Goal: Task Accomplishment & Management: Complete application form

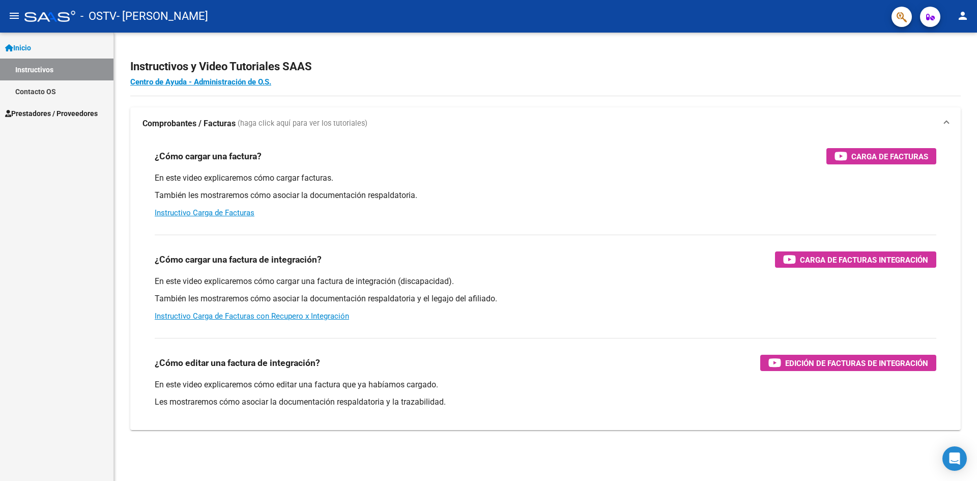
click at [33, 111] on span "Prestadores / Proveedores" at bounding box center [51, 113] width 93 height 11
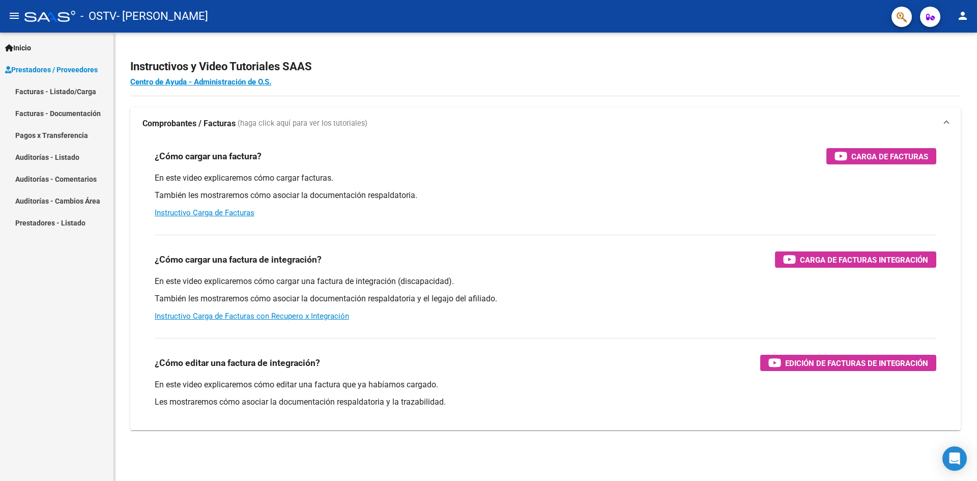
click at [63, 92] on link "Facturas - Listado/Carga" at bounding box center [57, 91] width 114 height 22
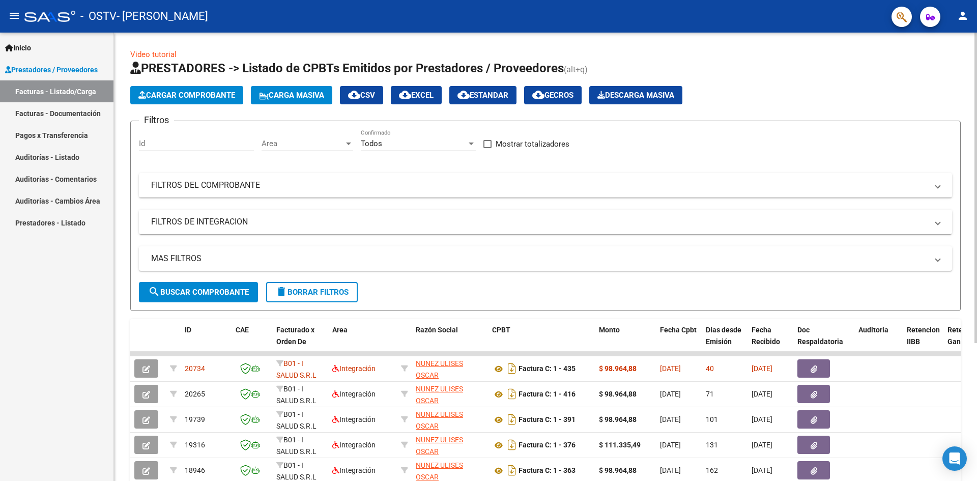
click at [213, 93] on span "Cargar Comprobante" at bounding box center [186, 95] width 97 height 9
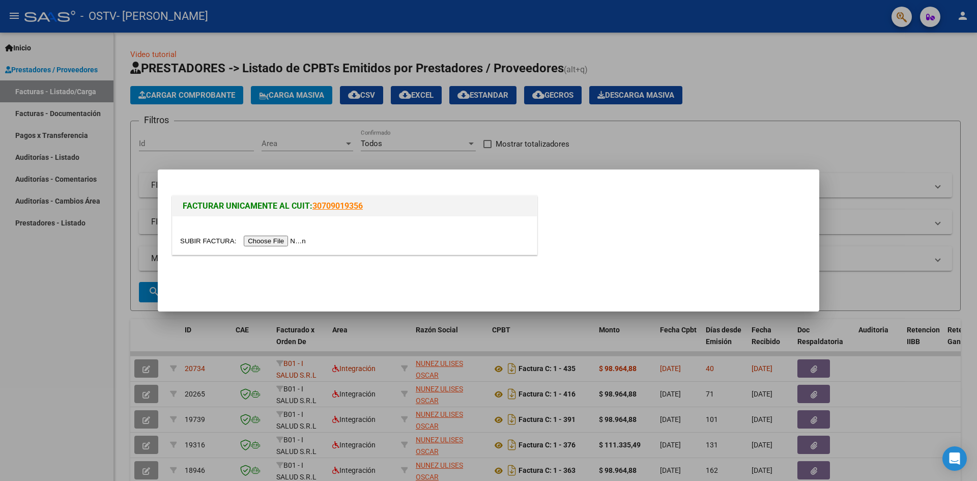
click at [289, 238] on input "file" at bounding box center [244, 241] width 129 height 11
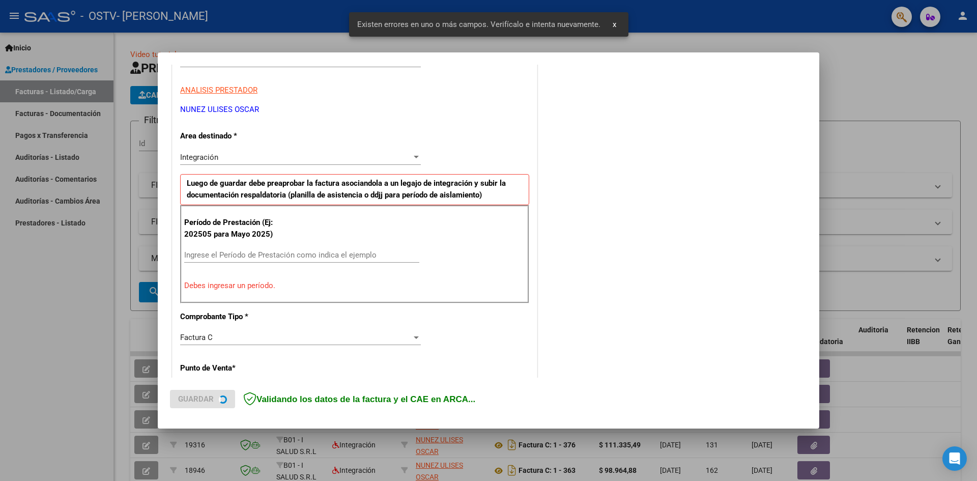
scroll to position [179, 0]
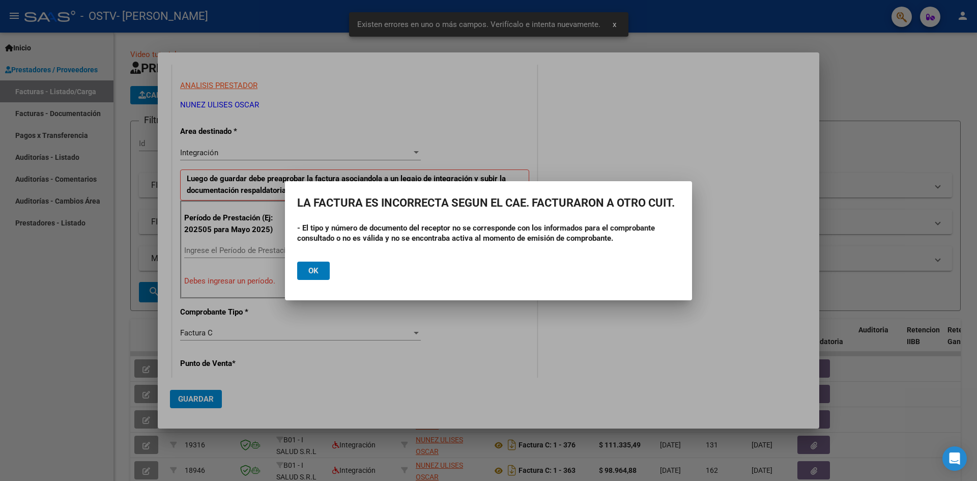
click at [309, 268] on span "Ok" at bounding box center [314, 270] width 10 height 9
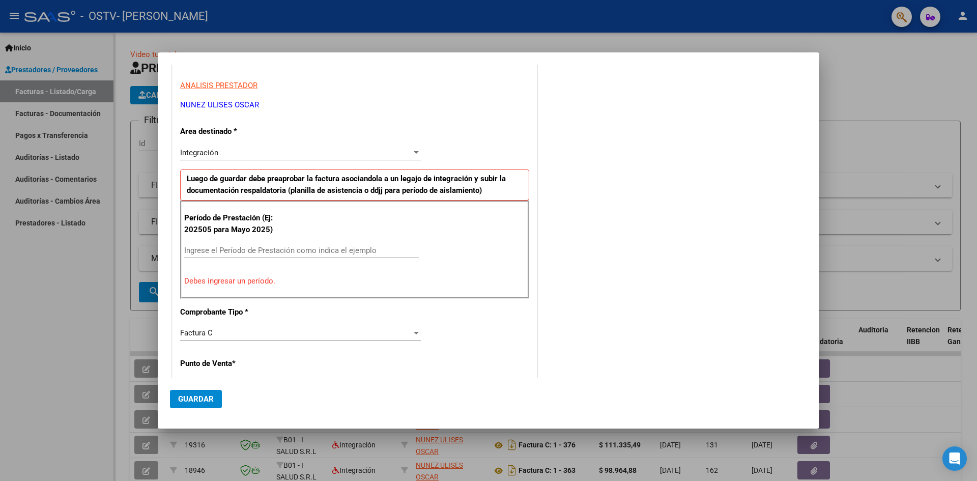
click at [98, 298] on div at bounding box center [488, 240] width 977 height 481
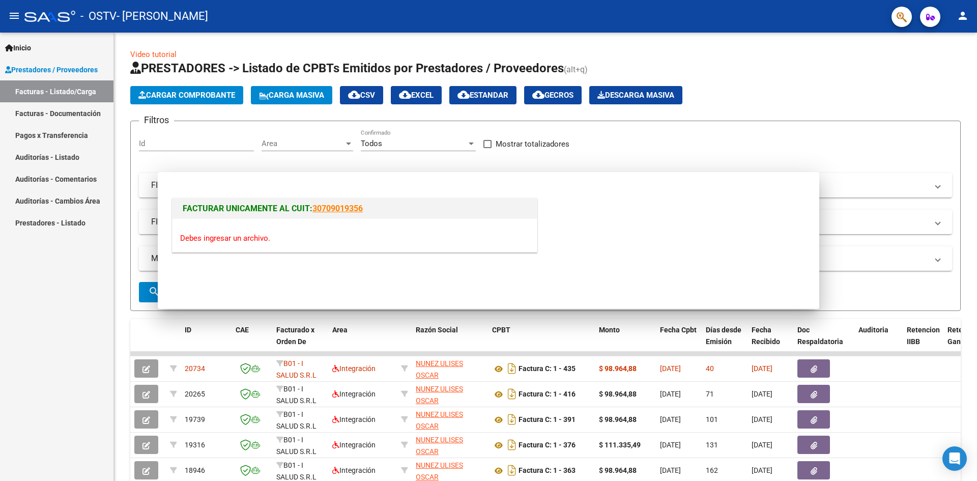
scroll to position [0, 0]
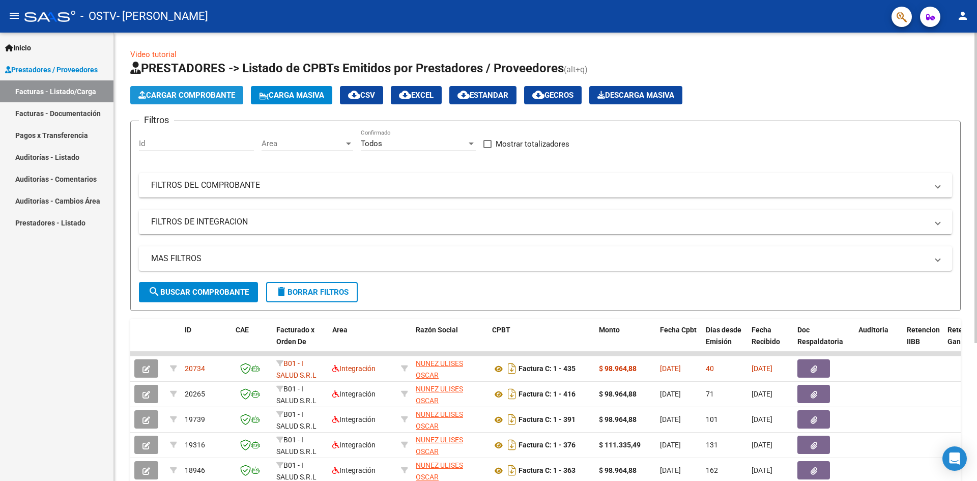
click at [182, 88] on button "Cargar Comprobante" at bounding box center [186, 95] width 113 height 18
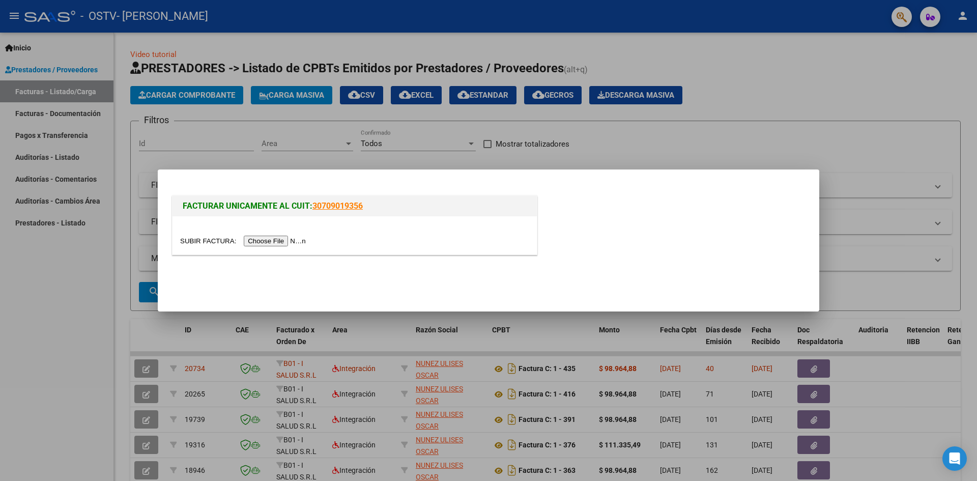
click at [281, 239] on input "file" at bounding box center [244, 241] width 129 height 11
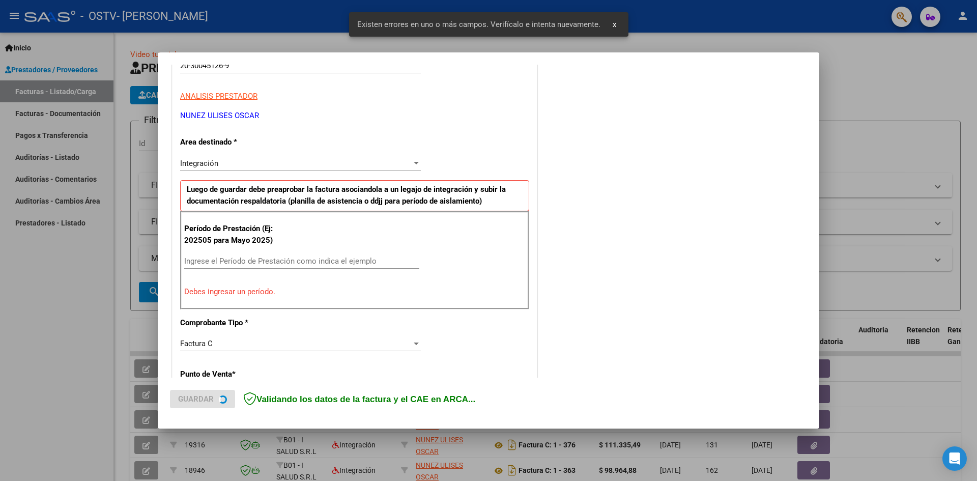
scroll to position [179, 0]
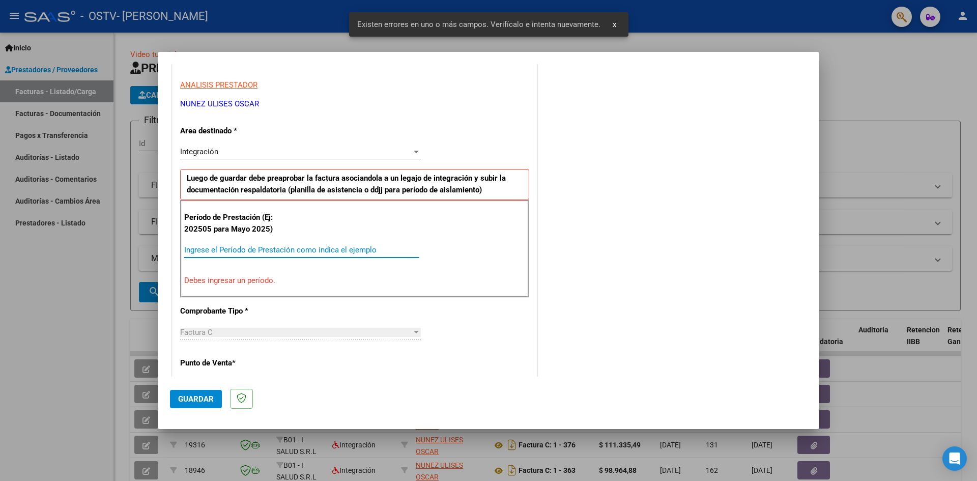
click at [225, 251] on input "Ingrese el Período de Prestación como indica el ejemplo" at bounding box center [301, 249] width 235 height 9
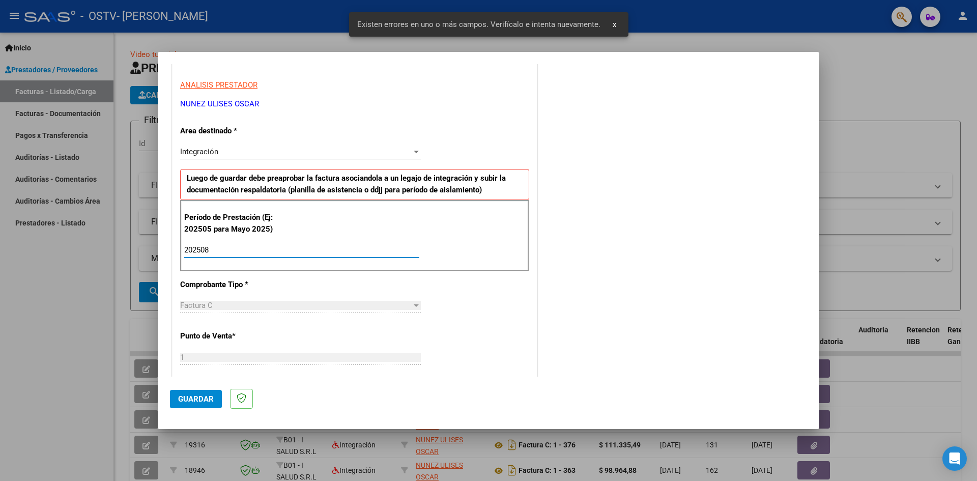
type input "202508"
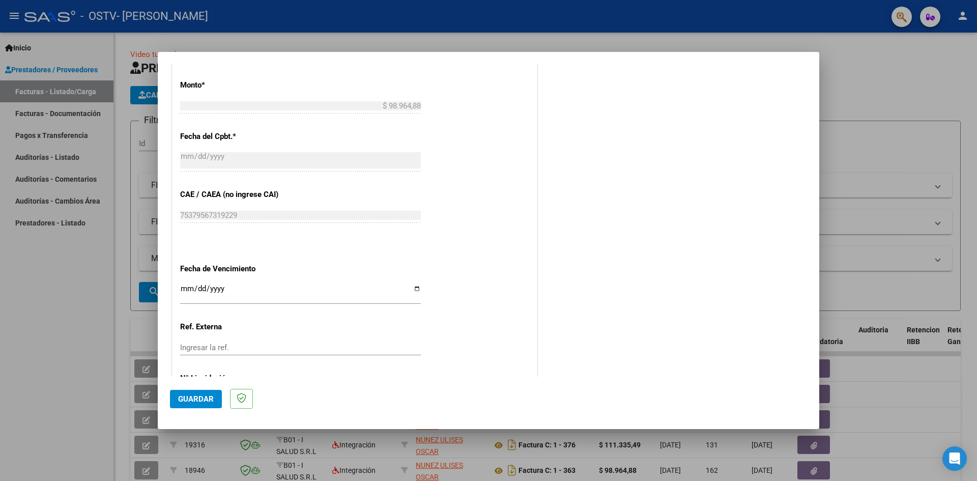
scroll to position [583, 0]
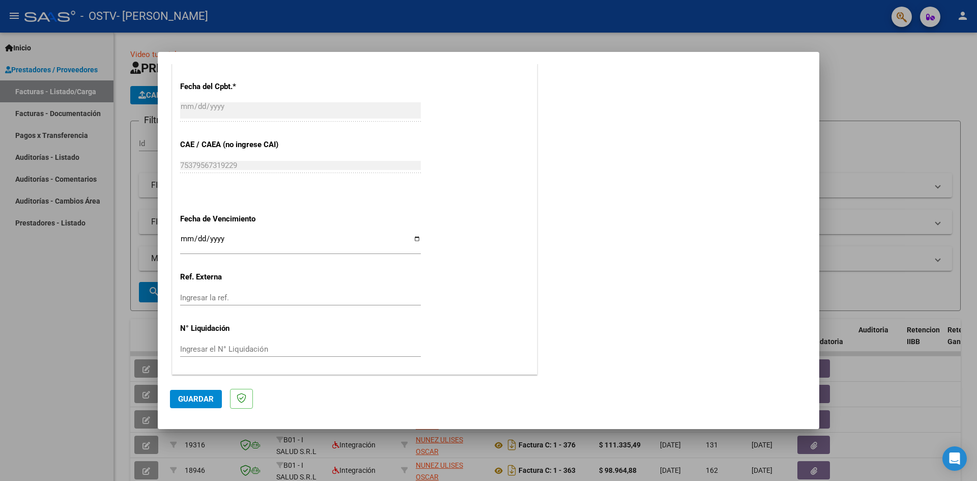
click at [416, 239] on input "Ingresar la fecha" at bounding box center [300, 243] width 241 height 16
type input "[DATE]"
click at [203, 402] on span "Guardar" at bounding box center [196, 399] width 36 height 9
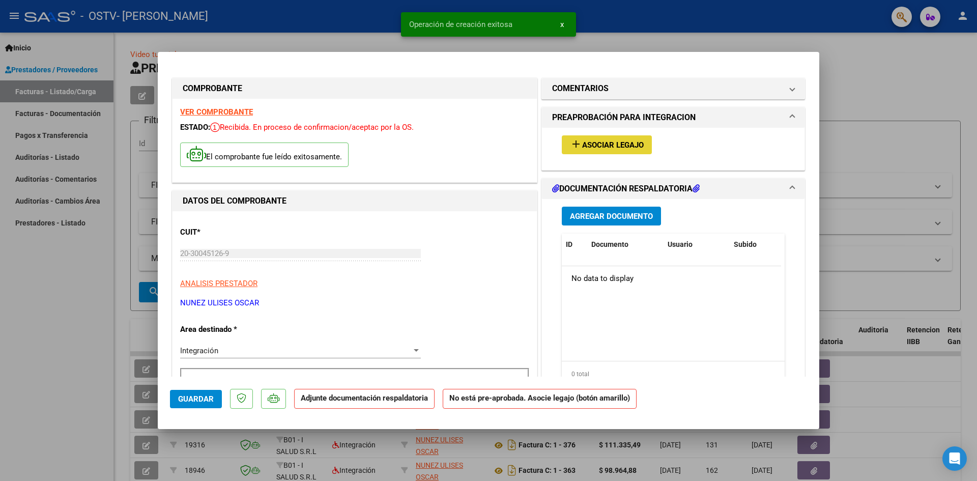
click at [589, 142] on span "Asociar Legajo" at bounding box center [613, 145] width 62 height 9
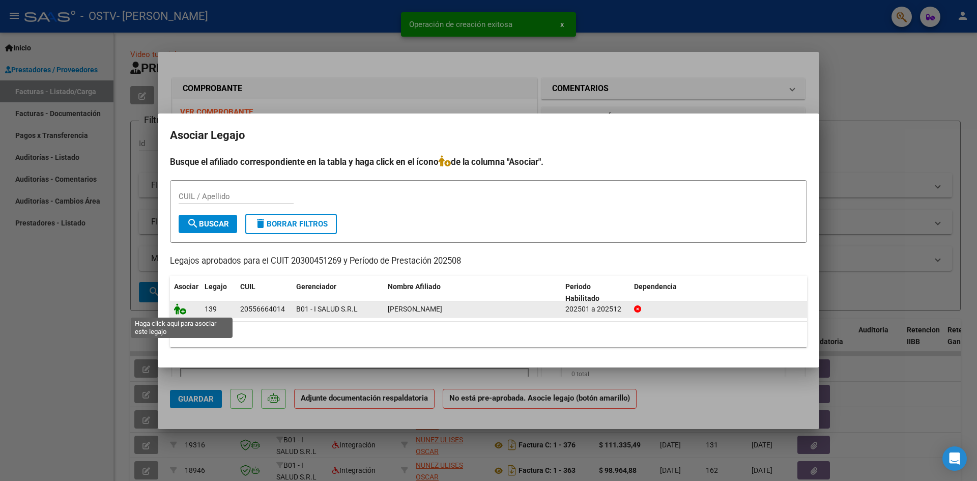
click at [174, 307] on icon at bounding box center [180, 308] width 12 height 11
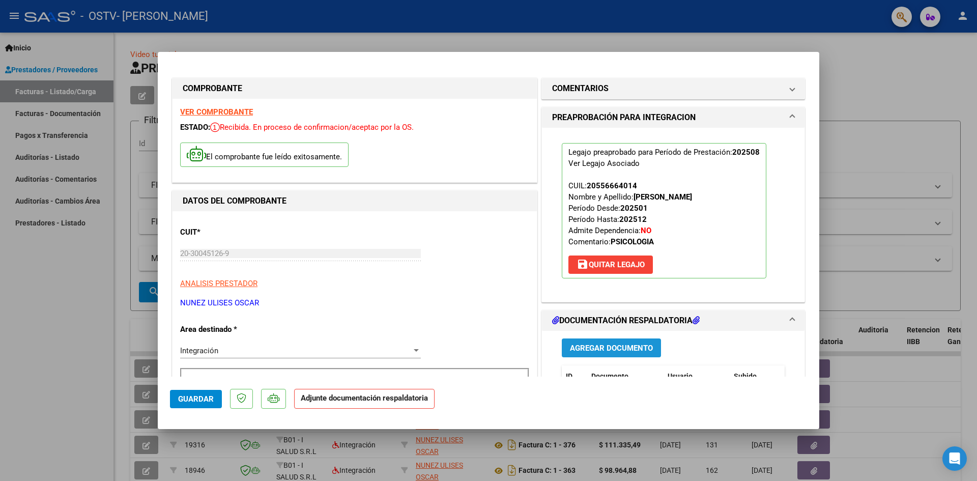
click at [603, 342] on button "Agregar Documento" at bounding box center [611, 348] width 99 height 19
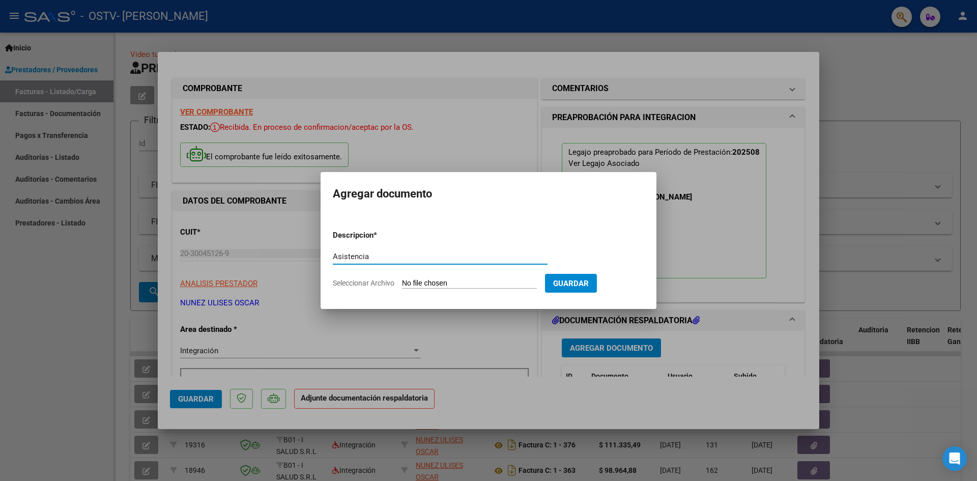
type input "Asistencia"
click at [454, 277] on form "Descripcion * Asistencia Escriba aquí una descripcion Seleccionar Archivo Guard…" at bounding box center [489, 259] width 312 height 74
click at [453, 278] on form "Descripcion * Asistencia Escriba aquí una descripcion Seleccionar Archivo Guard…" at bounding box center [489, 259] width 312 height 74
click at [428, 284] on input "Seleccionar Archivo" at bounding box center [469, 284] width 135 height 10
type input "C:\fakepath\Asistencia [PERSON_NAME].pdf"
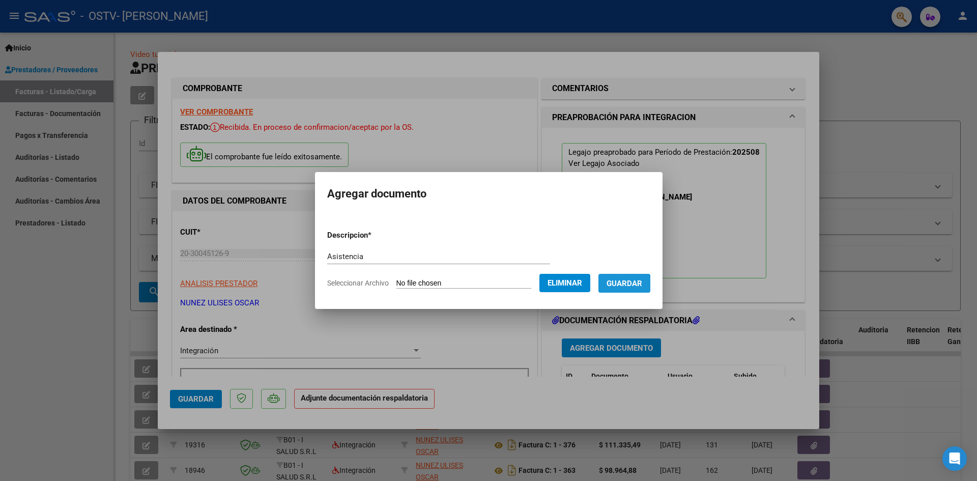
click at [629, 285] on span "Guardar" at bounding box center [625, 283] width 36 height 9
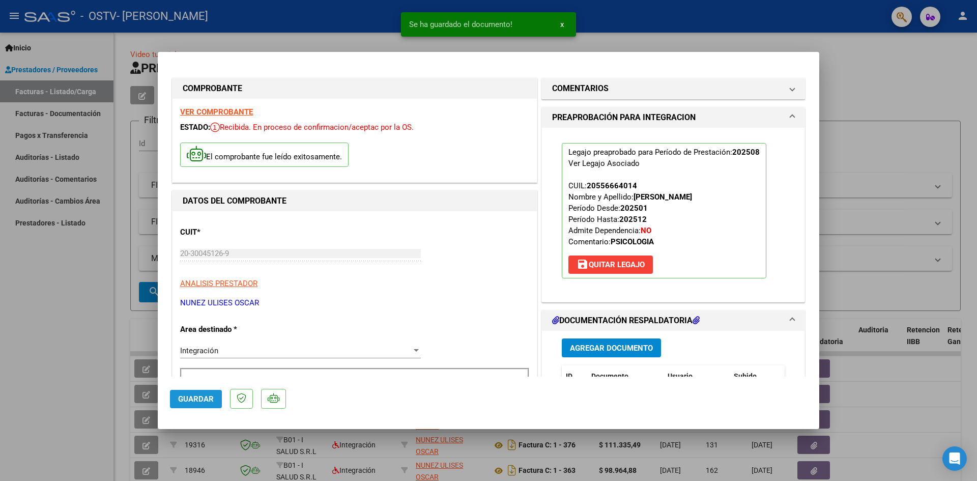
click at [206, 399] on span "Guardar" at bounding box center [196, 399] width 36 height 9
click at [197, 404] on button "Guardar" at bounding box center [196, 399] width 52 height 18
click at [102, 353] on div at bounding box center [488, 240] width 977 height 481
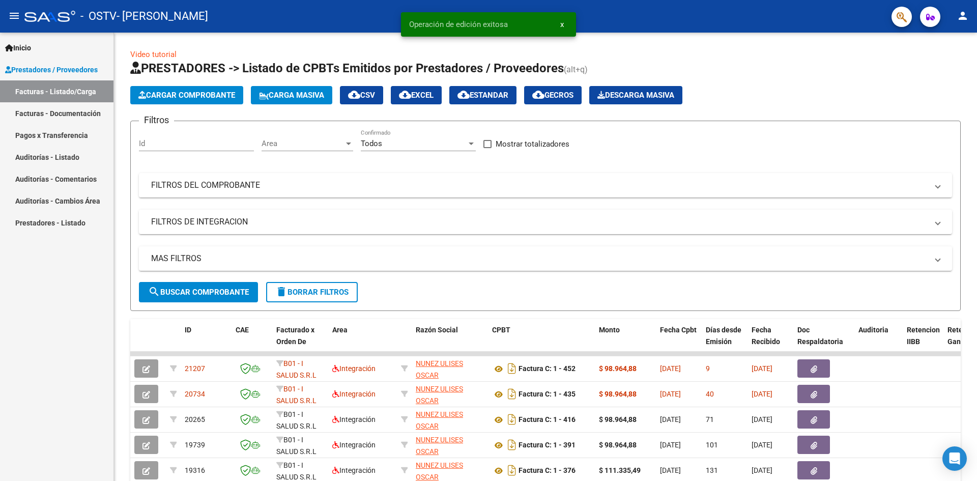
click at [963, 17] on mat-icon "person" at bounding box center [963, 16] width 12 height 12
click at [937, 62] on button "exit_to_app Salir" at bounding box center [942, 67] width 62 height 24
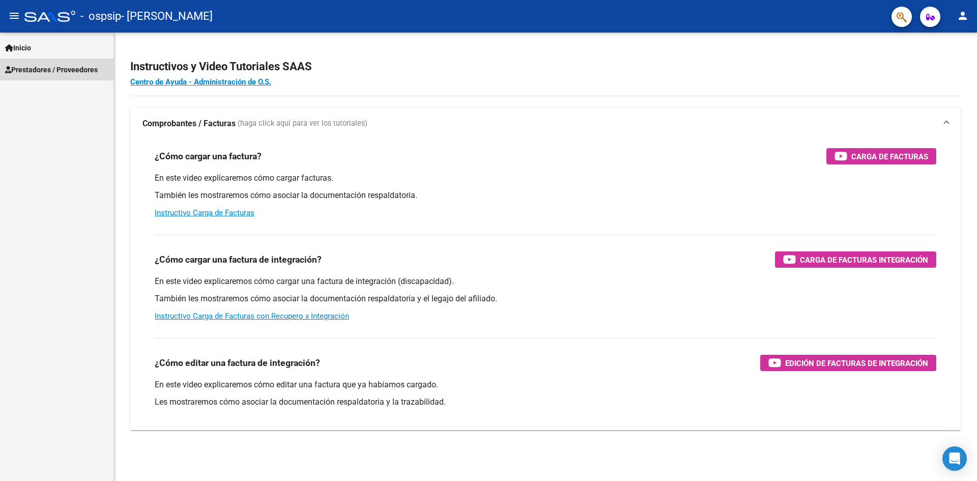
click at [69, 69] on span "Prestadores / Proveedores" at bounding box center [51, 69] width 93 height 11
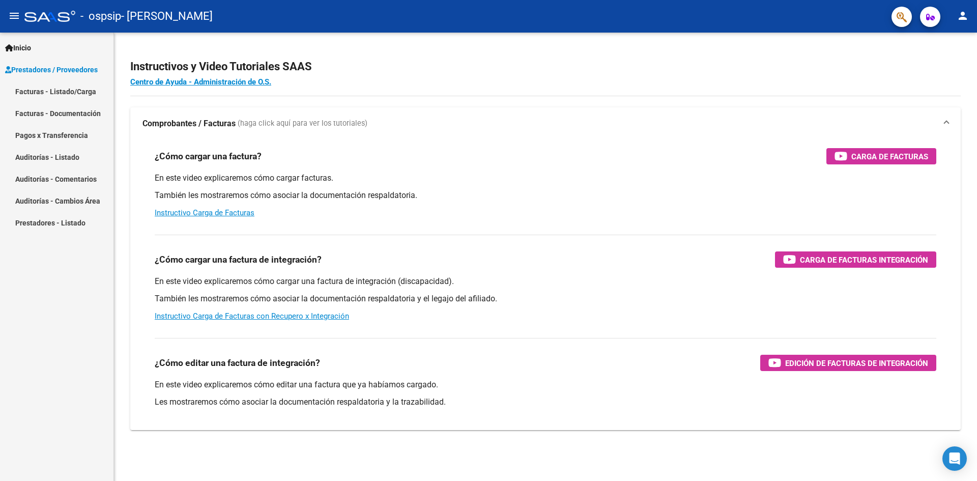
click at [66, 90] on link "Facturas - Listado/Carga" at bounding box center [57, 91] width 114 height 22
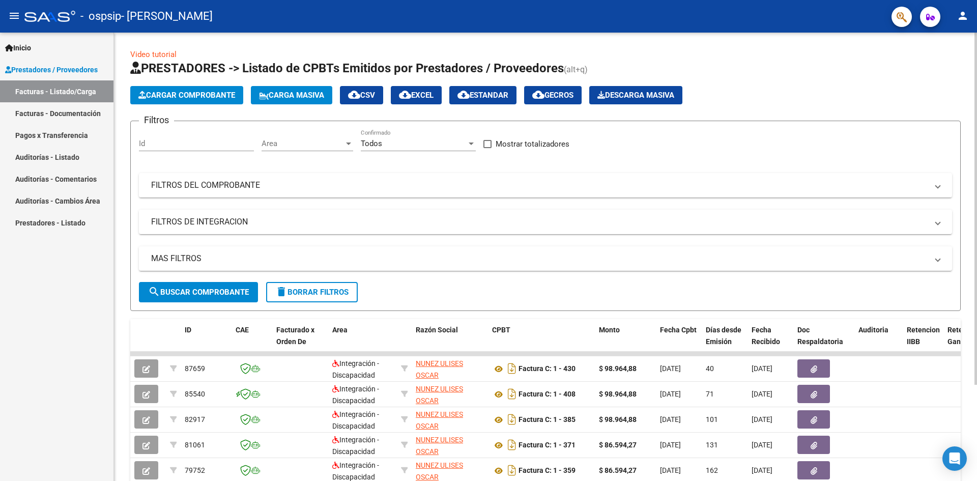
click at [205, 93] on span "Cargar Comprobante" at bounding box center [186, 95] width 97 height 9
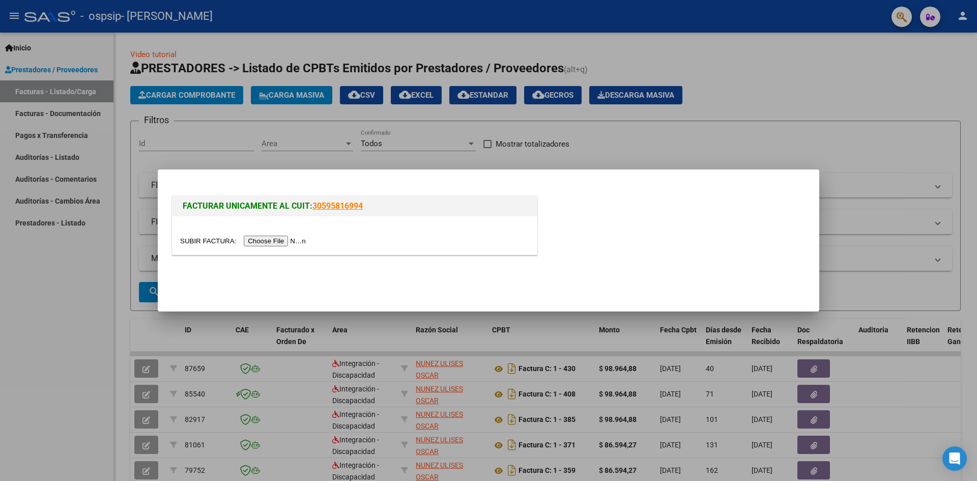
click at [283, 239] on input "file" at bounding box center [244, 241] width 129 height 11
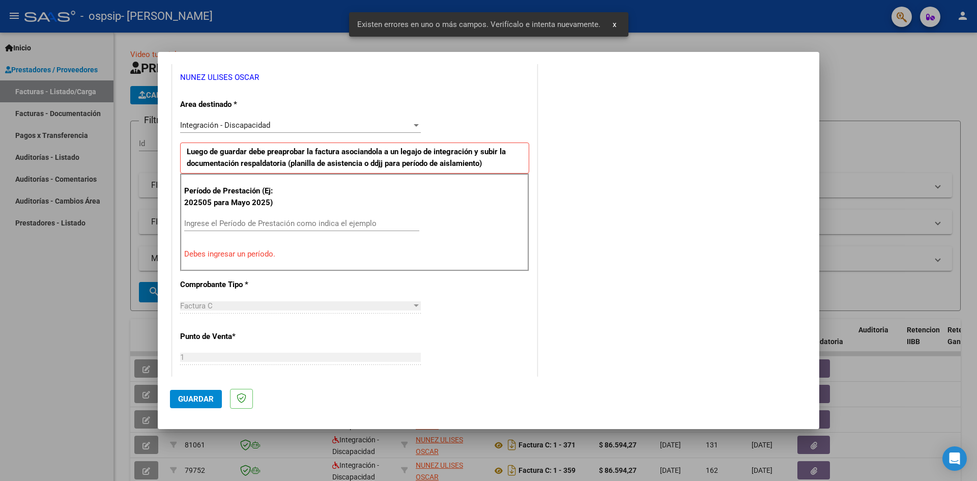
scroll to position [230, 0]
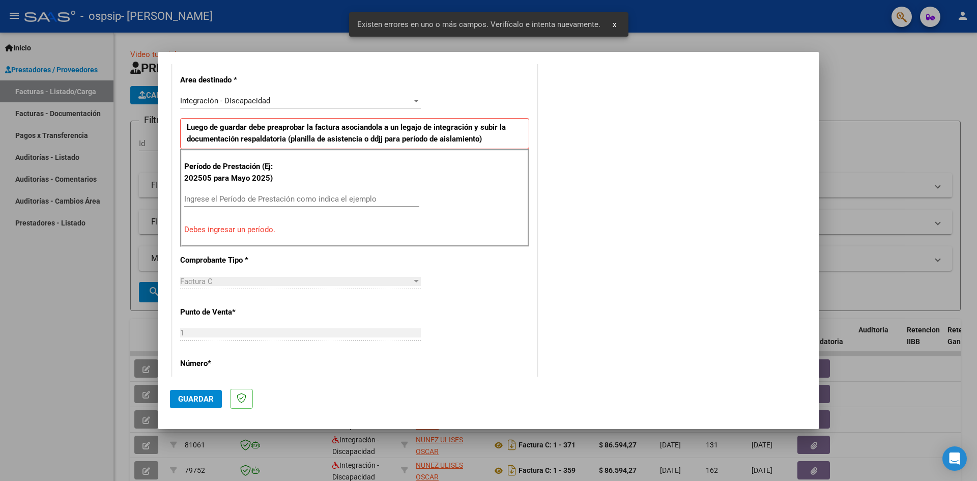
click at [253, 200] on input "Ingrese el Período de Prestación como indica el ejemplo" at bounding box center [301, 198] width 235 height 9
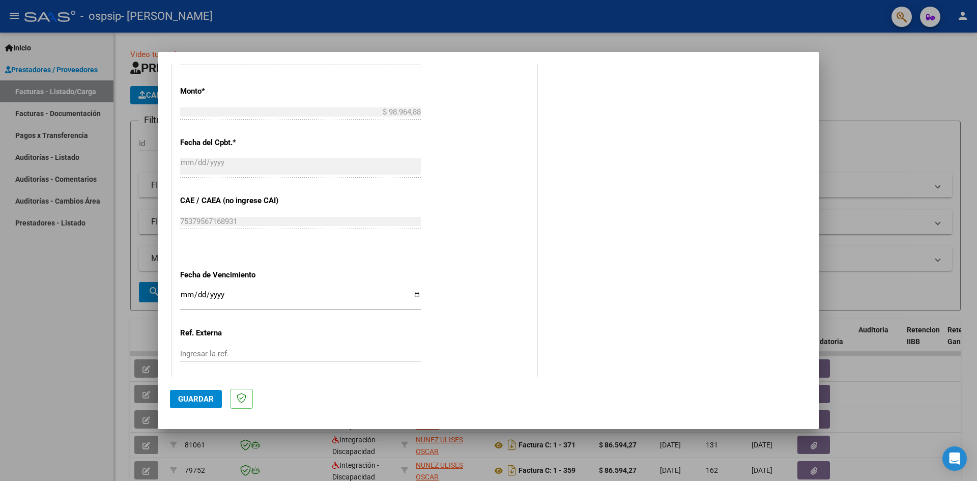
scroll to position [536, 0]
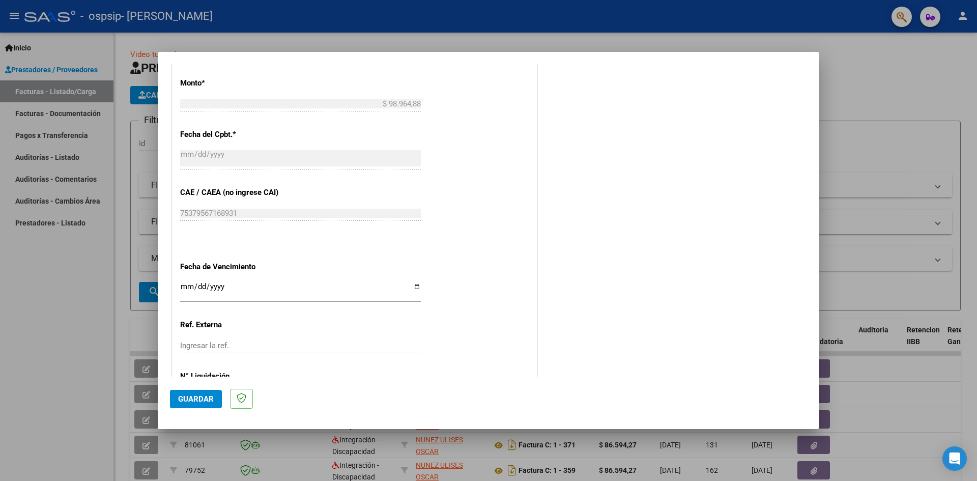
type input "202508"
click at [415, 285] on input "Ingresar la fecha" at bounding box center [300, 291] width 241 height 16
type input "[DATE]"
click at [193, 397] on span "Guardar" at bounding box center [196, 399] width 36 height 9
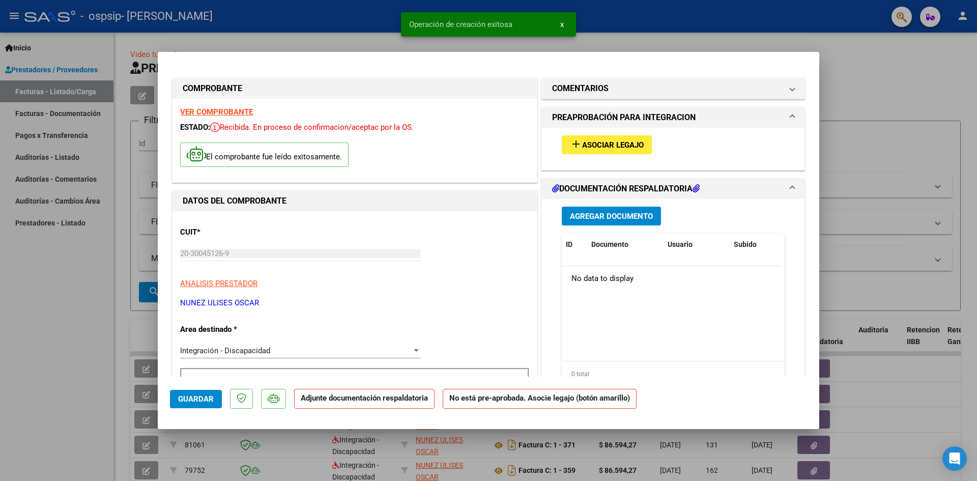
click at [618, 145] on span "Asociar Legajo" at bounding box center [613, 145] width 62 height 9
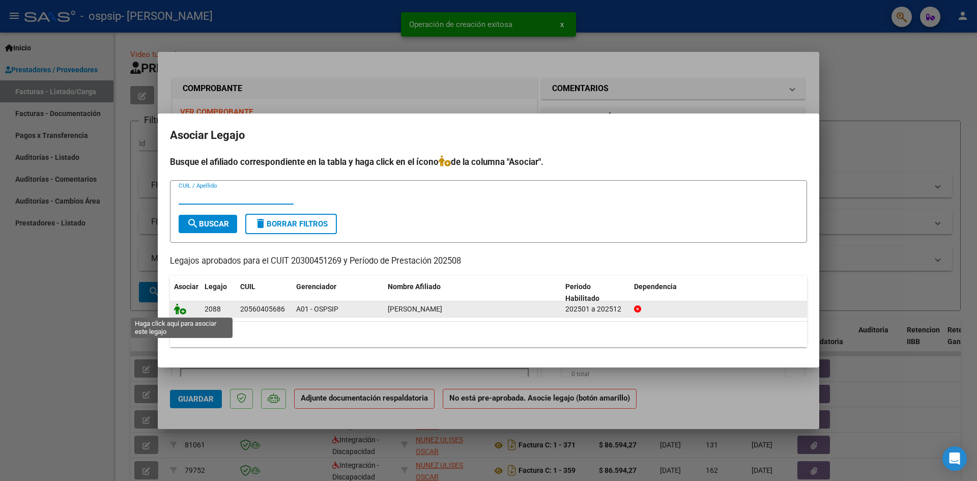
click at [178, 311] on icon at bounding box center [180, 308] width 12 height 11
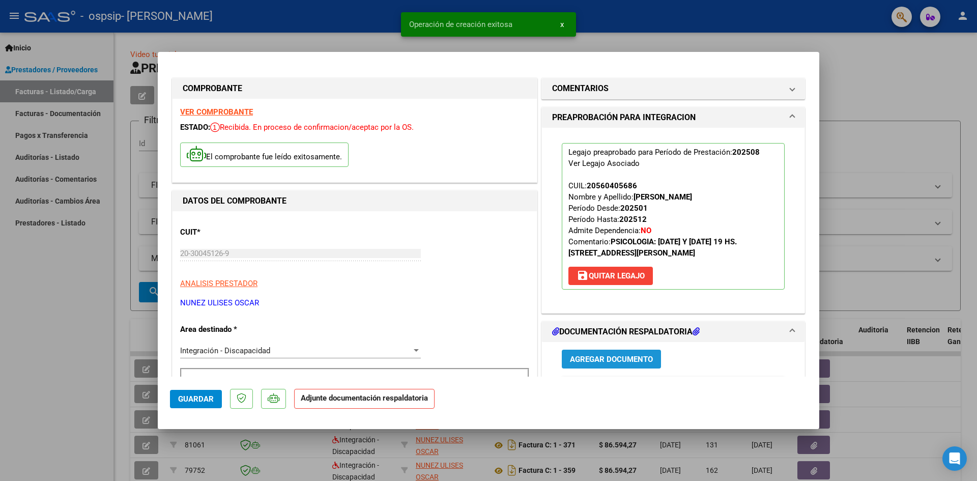
click at [616, 358] on span "Agregar Documento" at bounding box center [611, 359] width 83 height 9
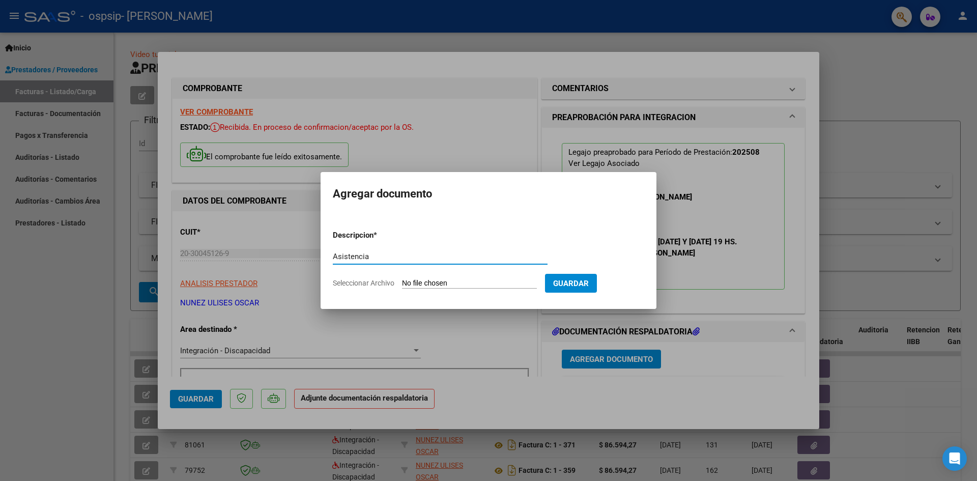
type input "Asistencia"
click at [445, 283] on input "Seleccionar Archivo" at bounding box center [469, 284] width 135 height 10
type input "C:\fakepath\Asistencia Veron.pdf"
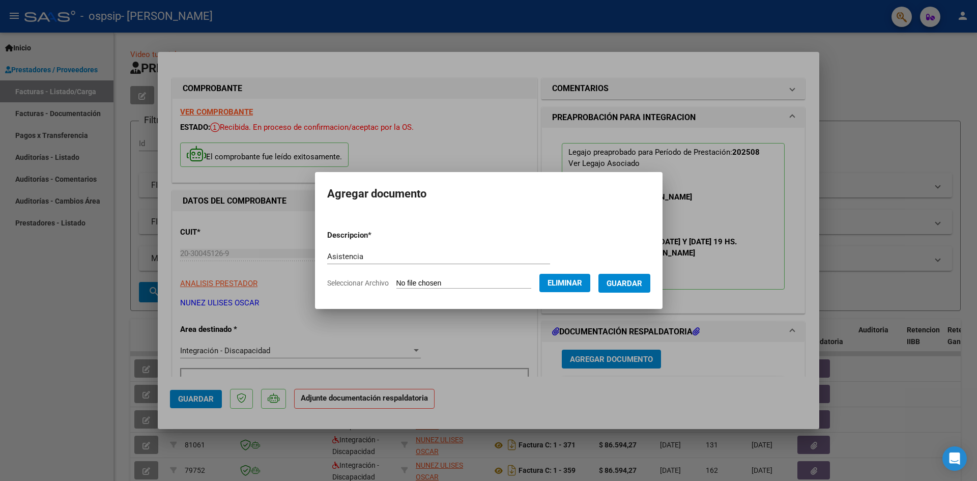
click at [634, 288] on button "Guardar" at bounding box center [625, 283] width 52 height 19
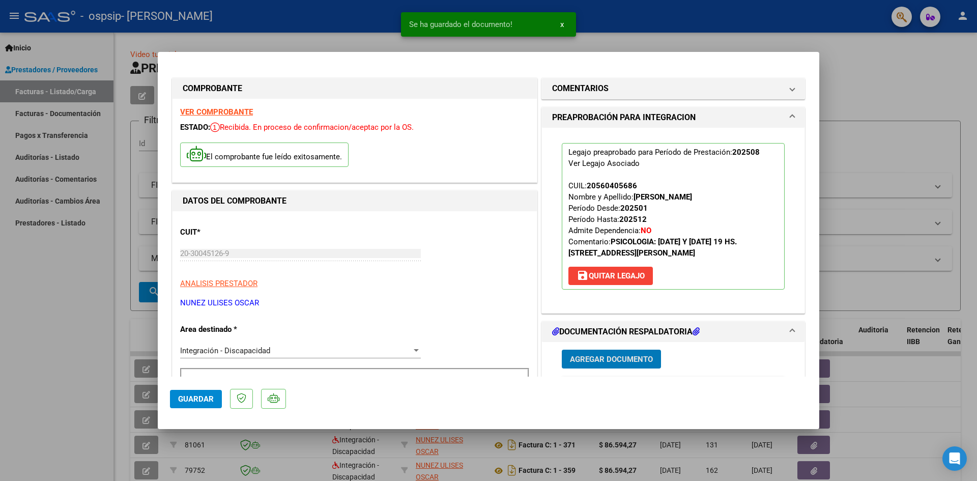
click at [192, 399] on span "Guardar" at bounding box center [196, 399] width 36 height 9
click at [186, 404] on button "Guardar" at bounding box center [196, 399] width 52 height 18
click at [73, 381] on div at bounding box center [488, 240] width 977 height 481
type input "$ 0,00"
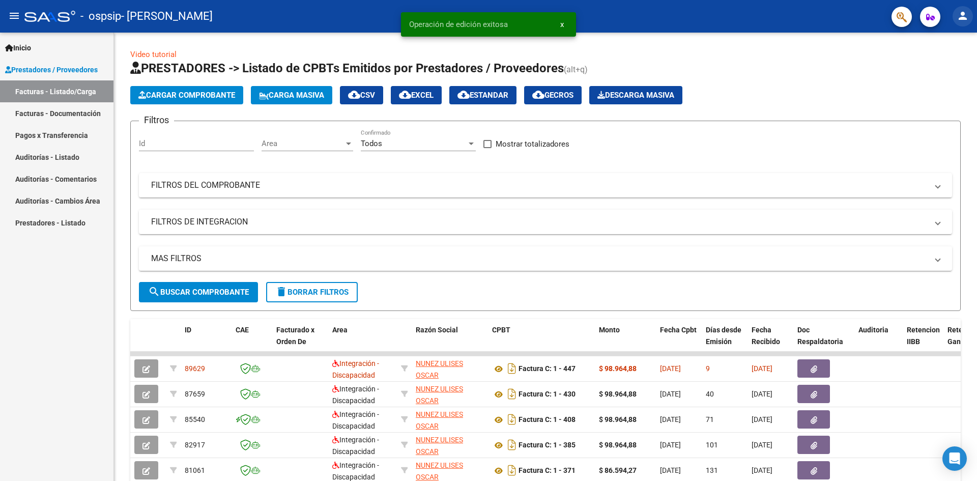
click at [963, 15] on mat-icon "person" at bounding box center [963, 16] width 12 height 12
click at [931, 63] on button "exit_to_app Salir" at bounding box center [942, 67] width 62 height 24
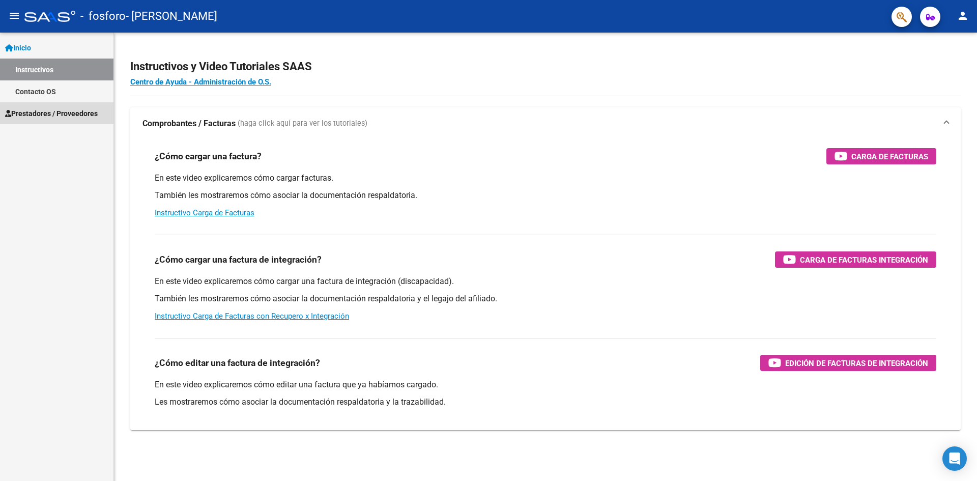
click at [31, 106] on link "Prestadores / Proveedores" at bounding box center [57, 113] width 114 height 22
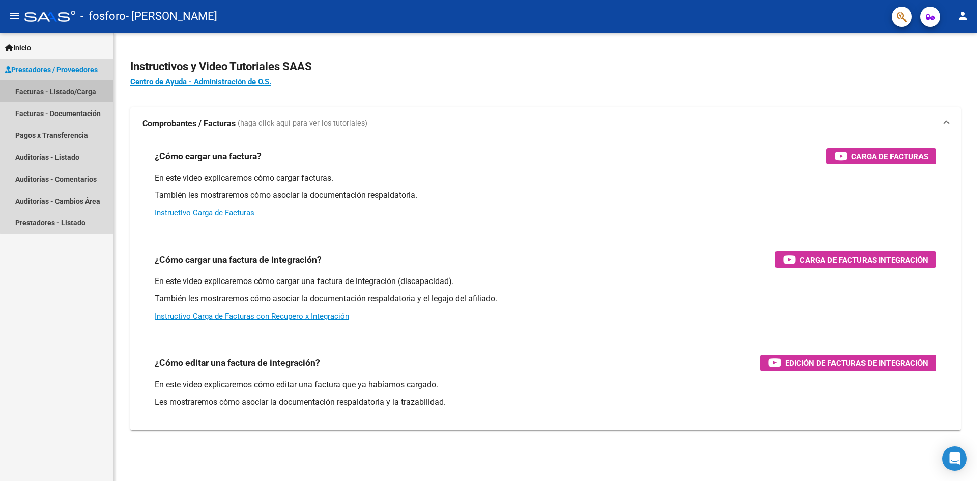
click at [73, 88] on link "Facturas - Listado/Carga" at bounding box center [57, 91] width 114 height 22
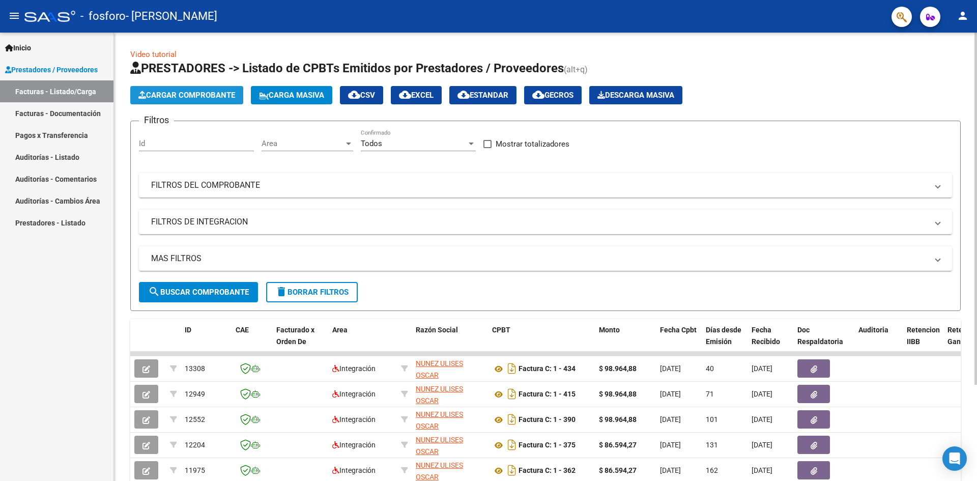
click at [208, 91] on span "Cargar Comprobante" at bounding box center [186, 95] width 97 height 9
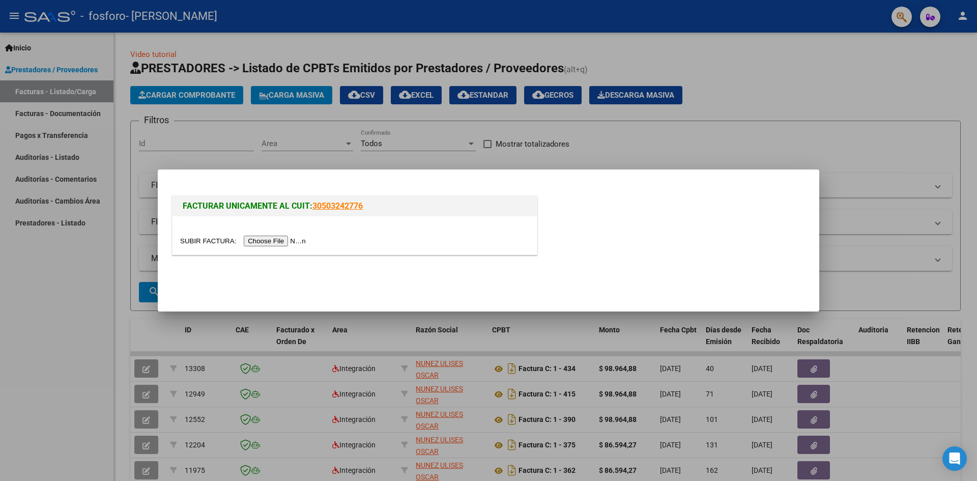
click at [273, 240] on input "file" at bounding box center [244, 241] width 129 height 11
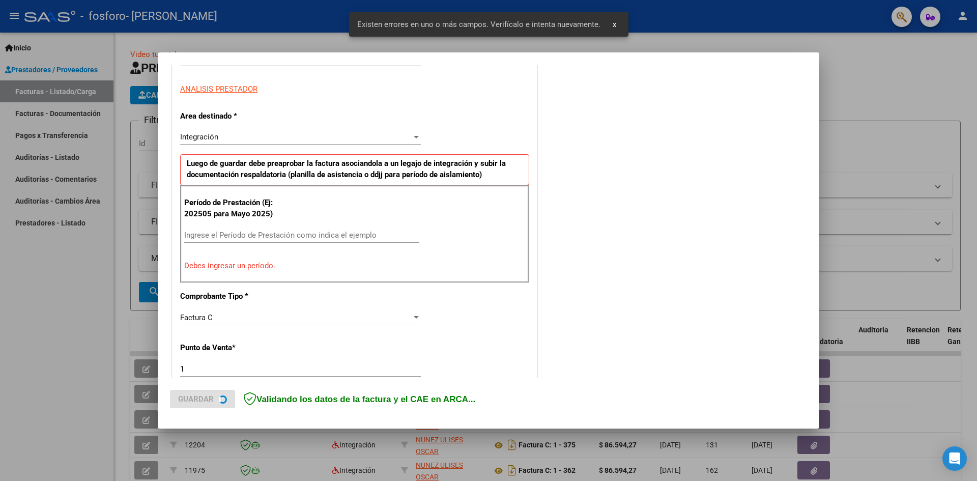
scroll to position [179, 0]
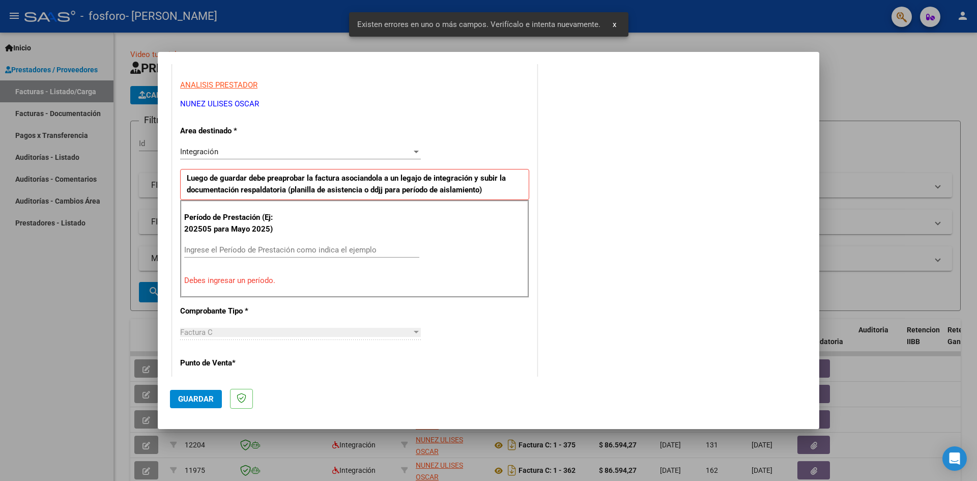
click at [228, 255] on div "Ingrese el Período de Prestación como indica el ejemplo" at bounding box center [301, 249] width 235 height 15
click at [228, 250] on input "Ingrese el Período de Prestación como indica el ejemplo" at bounding box center [301, 249] width 235 height 9
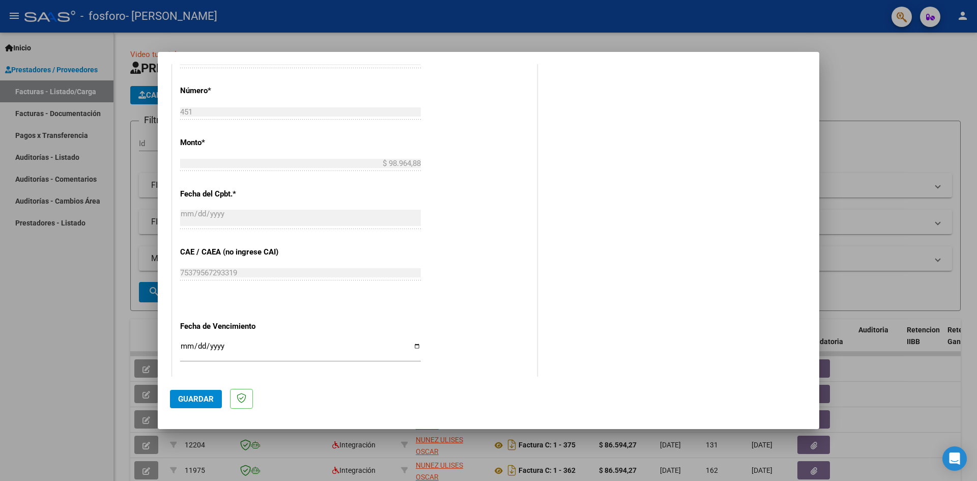
scroll to position [485, 0]
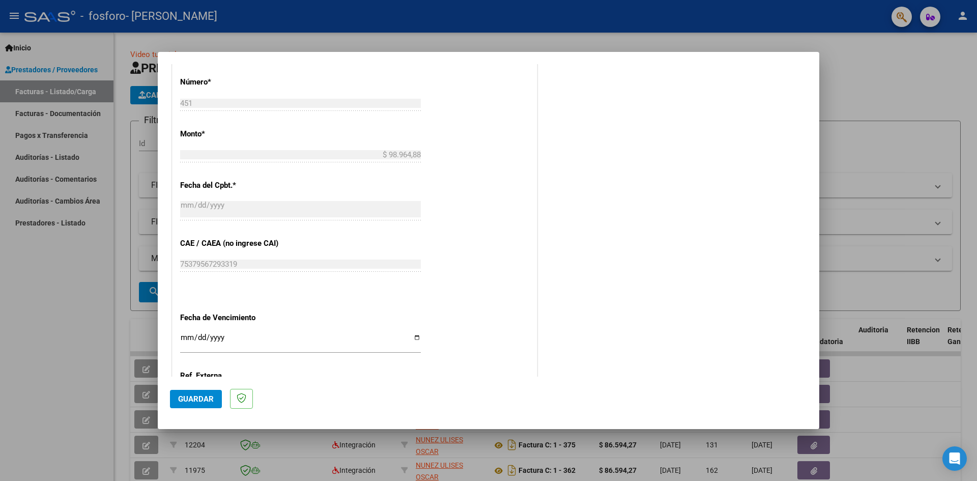
type input "202508"
click at [414, 339] on input "Ingresar la fecha" at bounding box center [300, 341] width 241 height 16
type input "[DATE]"
click at [194, 400] on span "Guardar" at bounding box center [196, 399] width 36 height 9
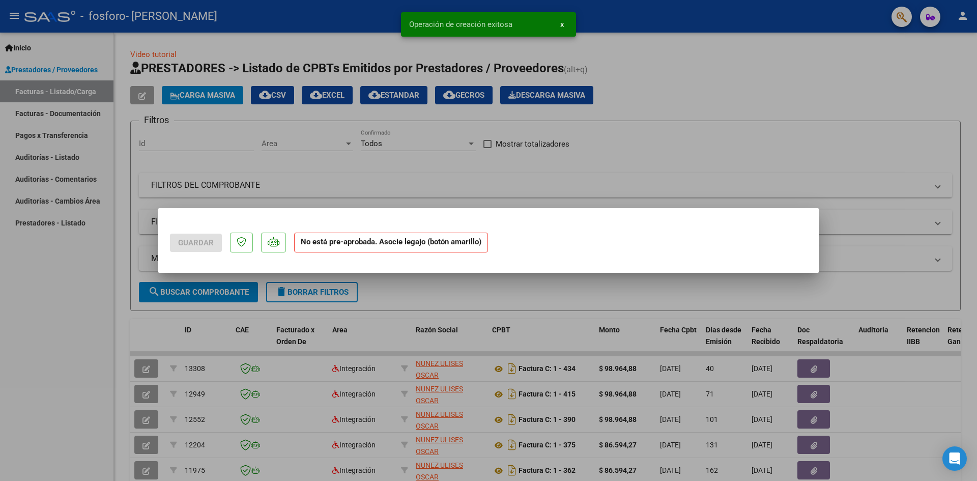
scroll to position [0, 0]
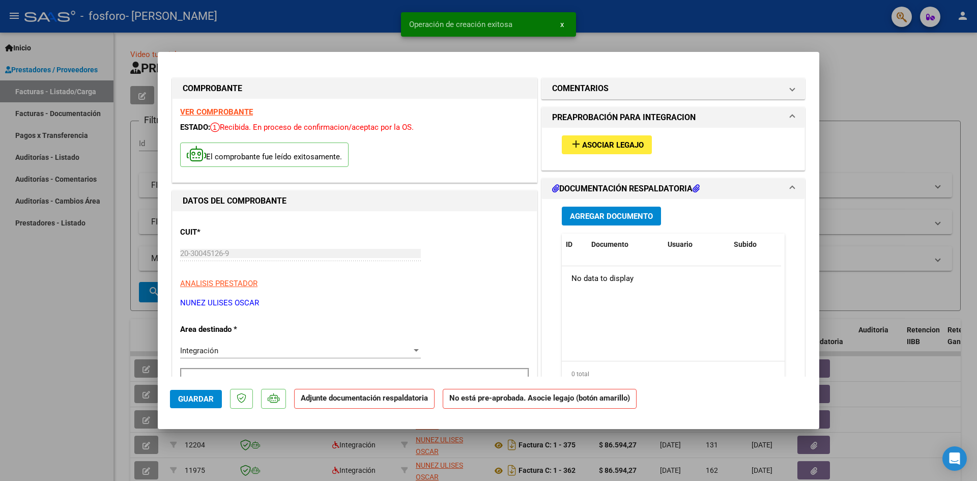
click at [607, 145] on span "Asociar Legajo" at bounding box center [613, 145] width 62 height 9
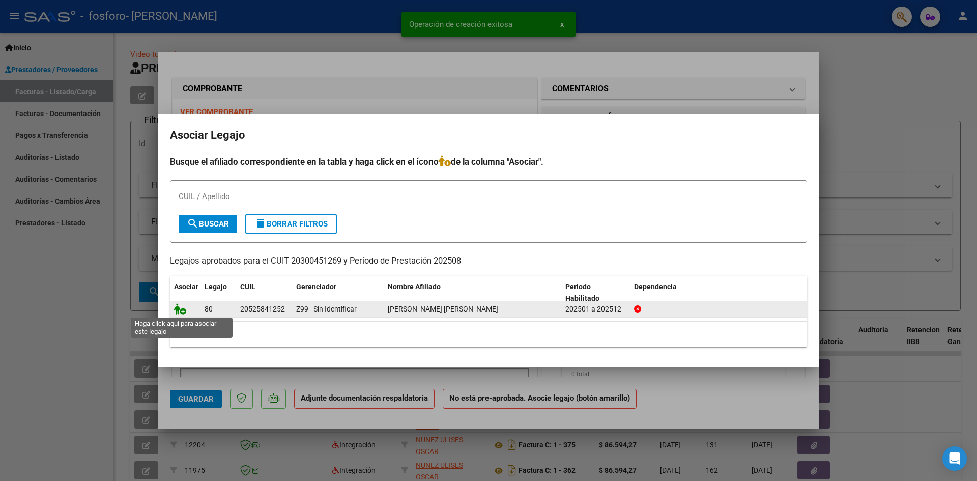
click at [178, 308] on icon at bounding box center [180, 308] width 12 height 11
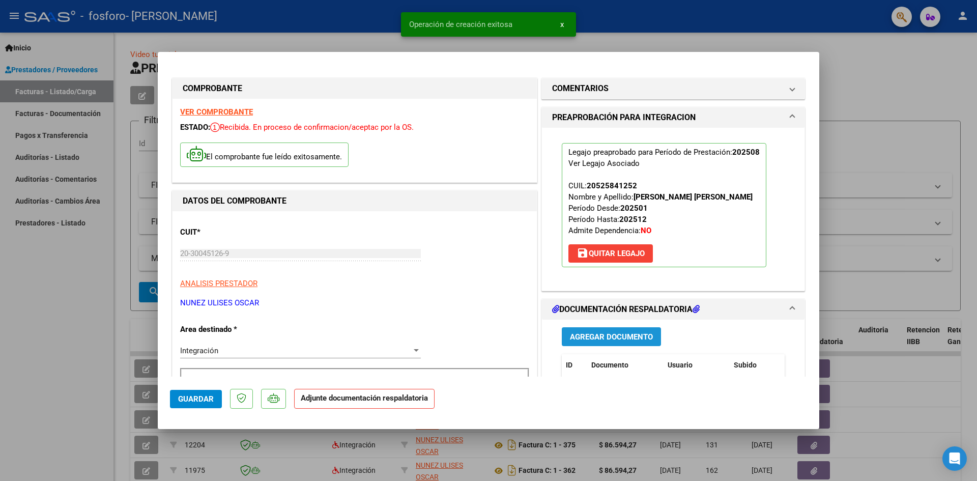
click at [612, 336] on span "Agregar Documento" at bounding box center [611, 336] width 83 height 9
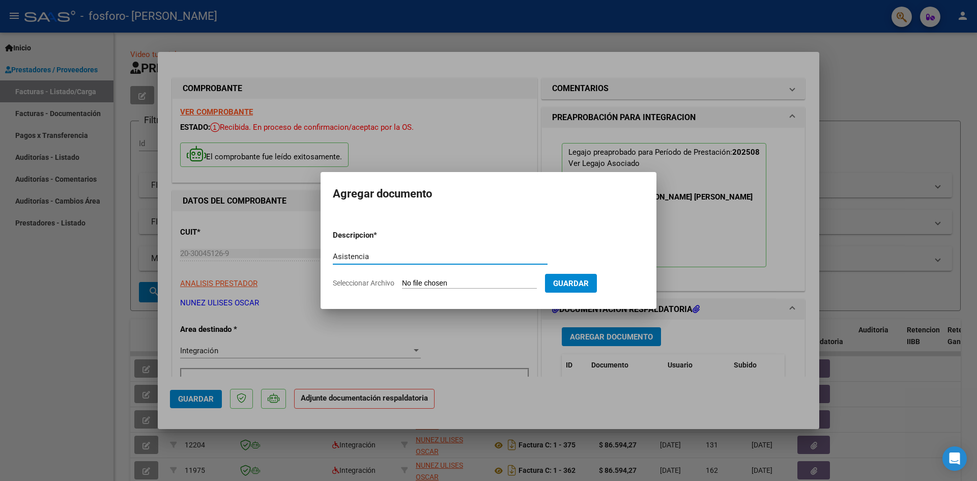
type input "Asistencia"
click at [420, 283] on input "Seleccionar Archivo" at bounding box center [469, 284] width 135 height 10
type input "C:\fakepath\Asistencia Thiago Benitez.pdf"
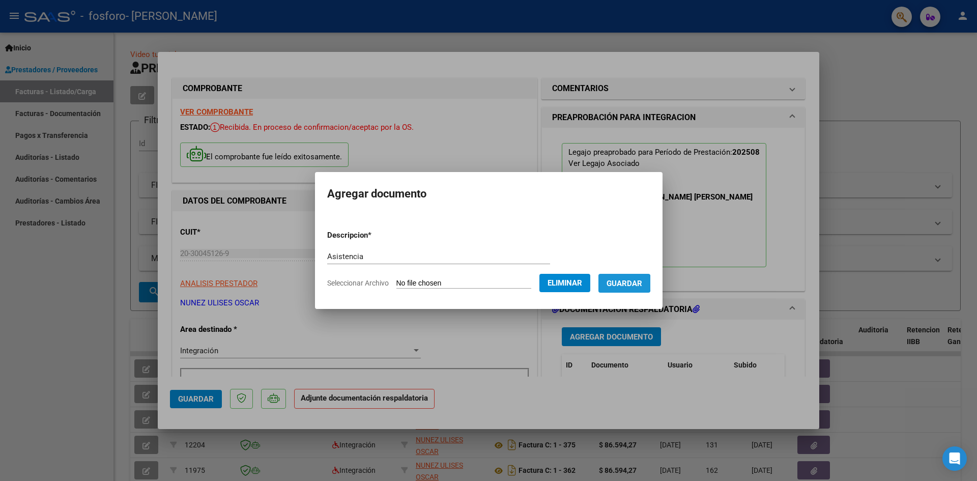
click at [631, 282] on span "Guardar" at bounding box center [625, 283] width 36 height 9
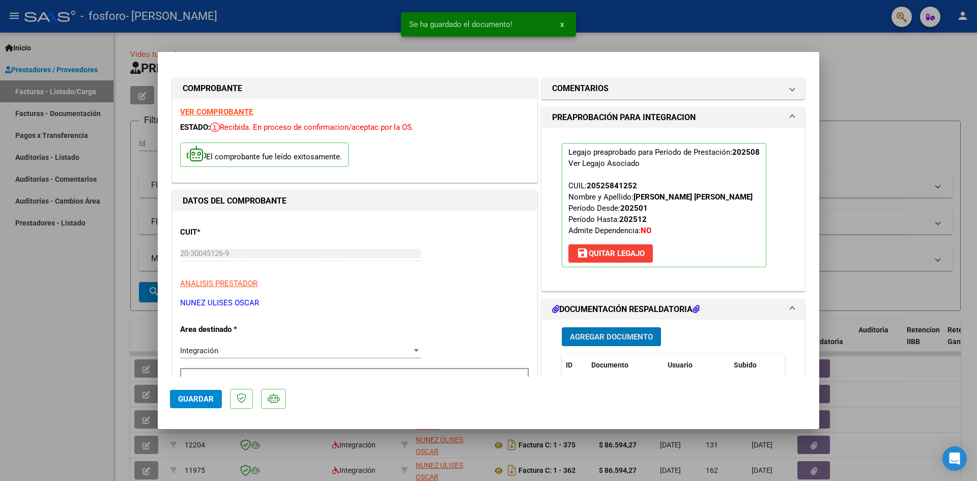
click at [202, 398] on span "Guardar" at bounding box center [196, 399] width 36 height 9
click at [197, 396] on span "Guardar" at bounding box center [196, 399] width 36 height 9
click at [104, 357] on div at bounding box center [488, 240] width 977 height 481
